Goal: Understand process/instructions

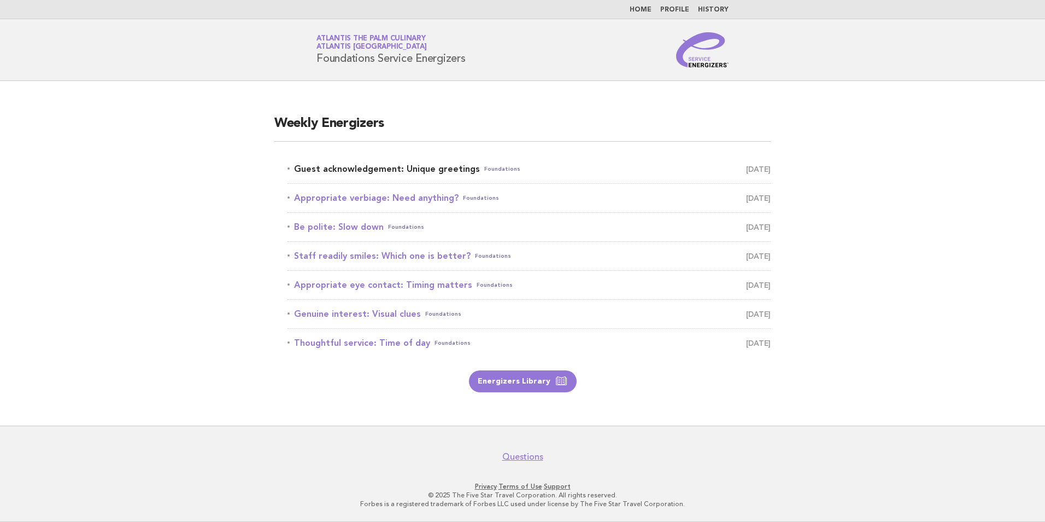
click at [453, 174] on link "Guest acknowledgement: Unique greetings Foundations October 15" at bounding box center [529, 168] width 483 height 15
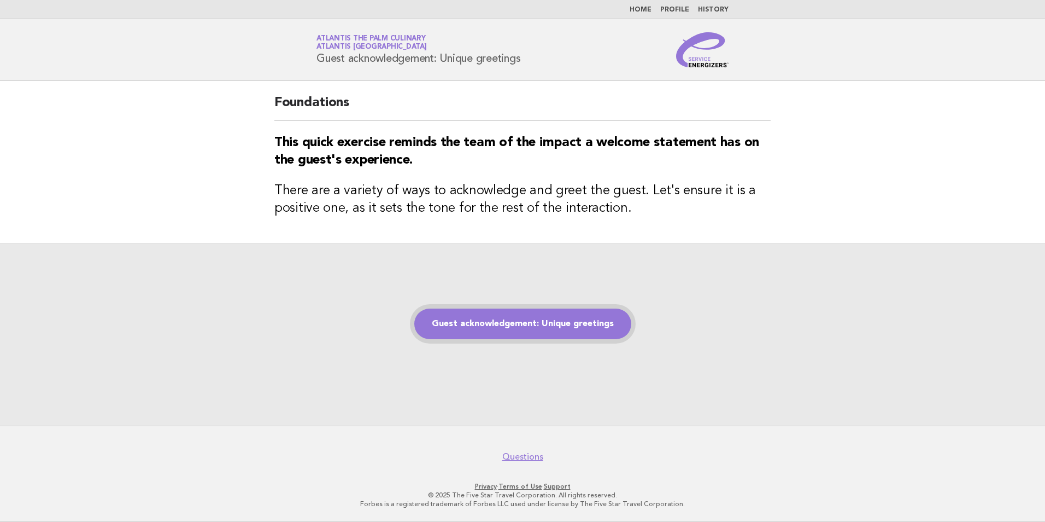
click at [529, 322] on link "Guest acknowledgement: Unique greetings" at bounding box center [522, 323] width 217 height 31
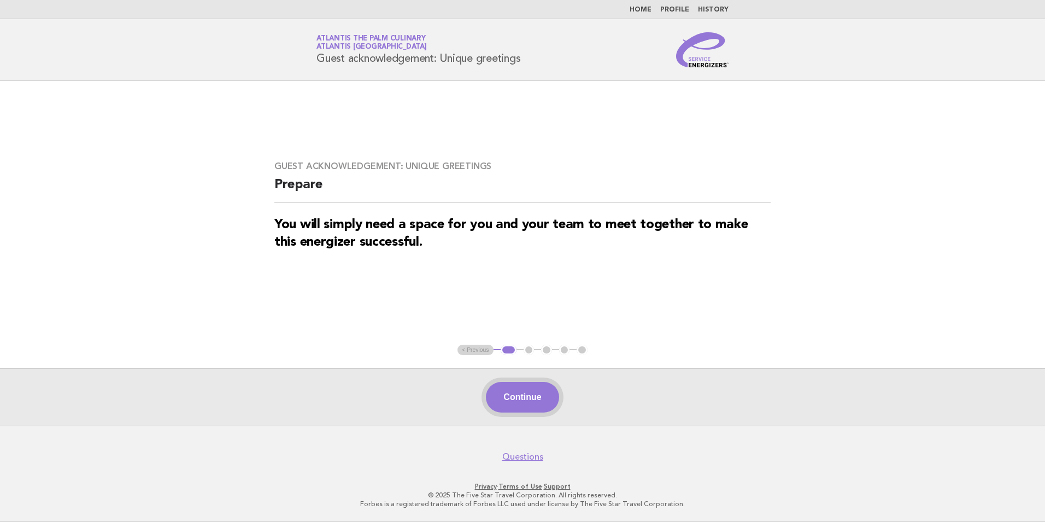
click at [539, 404] on button "Continue" at bounding box center [522, 397] width 73 height 31
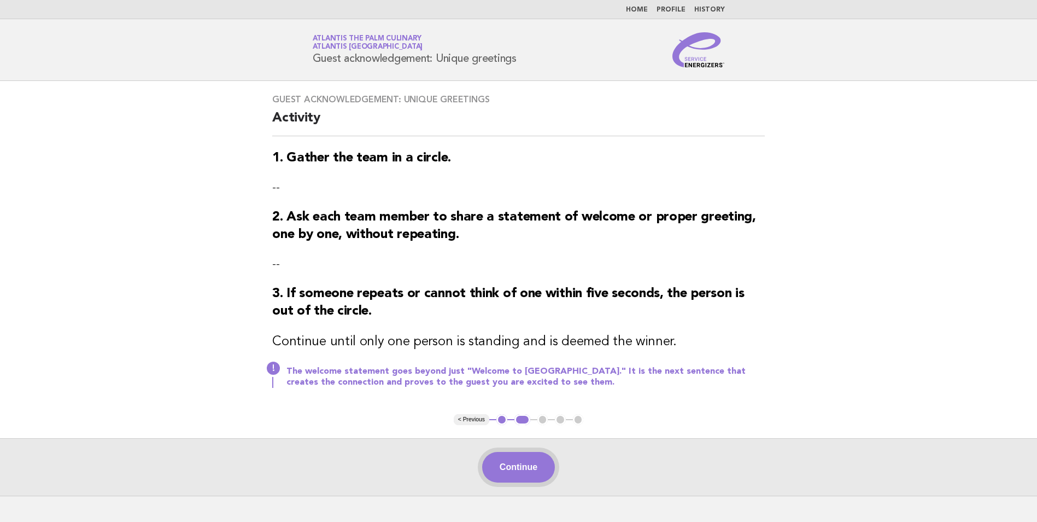
click at [535, 466] on button "Continue" at bounding box center [518, 467] width 73 height 31
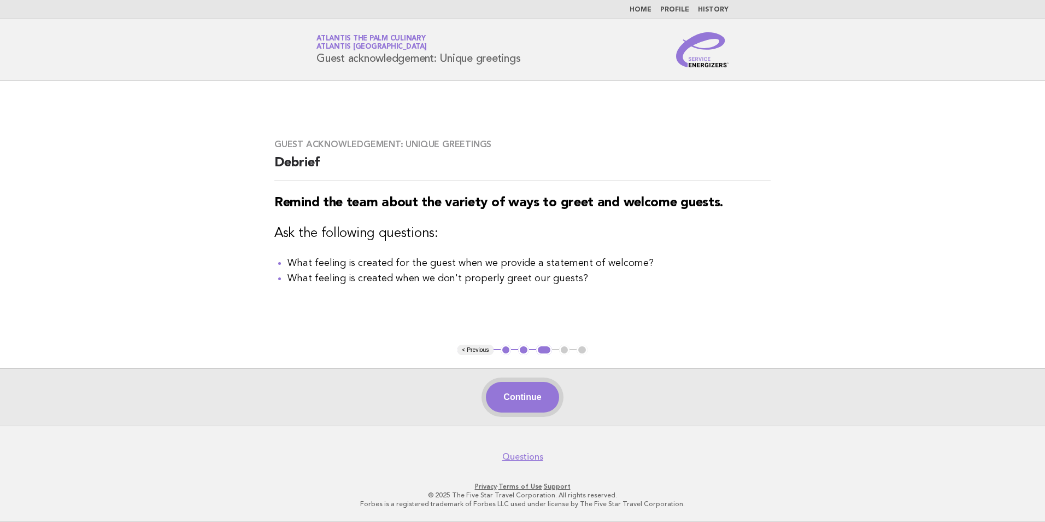
click at [515, 389] on button "Continue" at bounding box center [522, 397] width 73 height 31
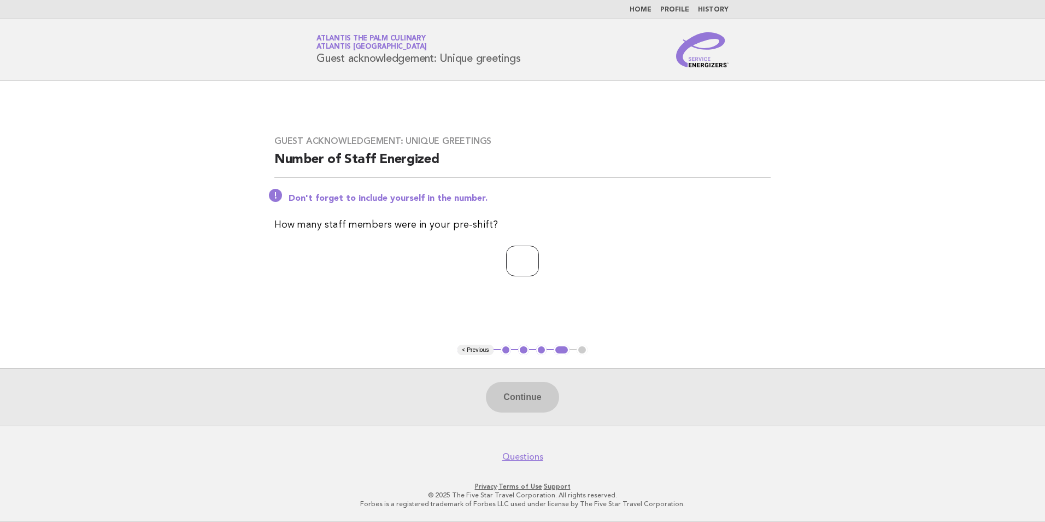
click at [518, 271] on input "number" at bounding box center [522, 261] width 33 height 31
type input "**"
click at [498, 402] on button "Continue" at bounding box center [522, 397] width 73 height 31
